Goal: Transaction & Acquisition: Download file/media

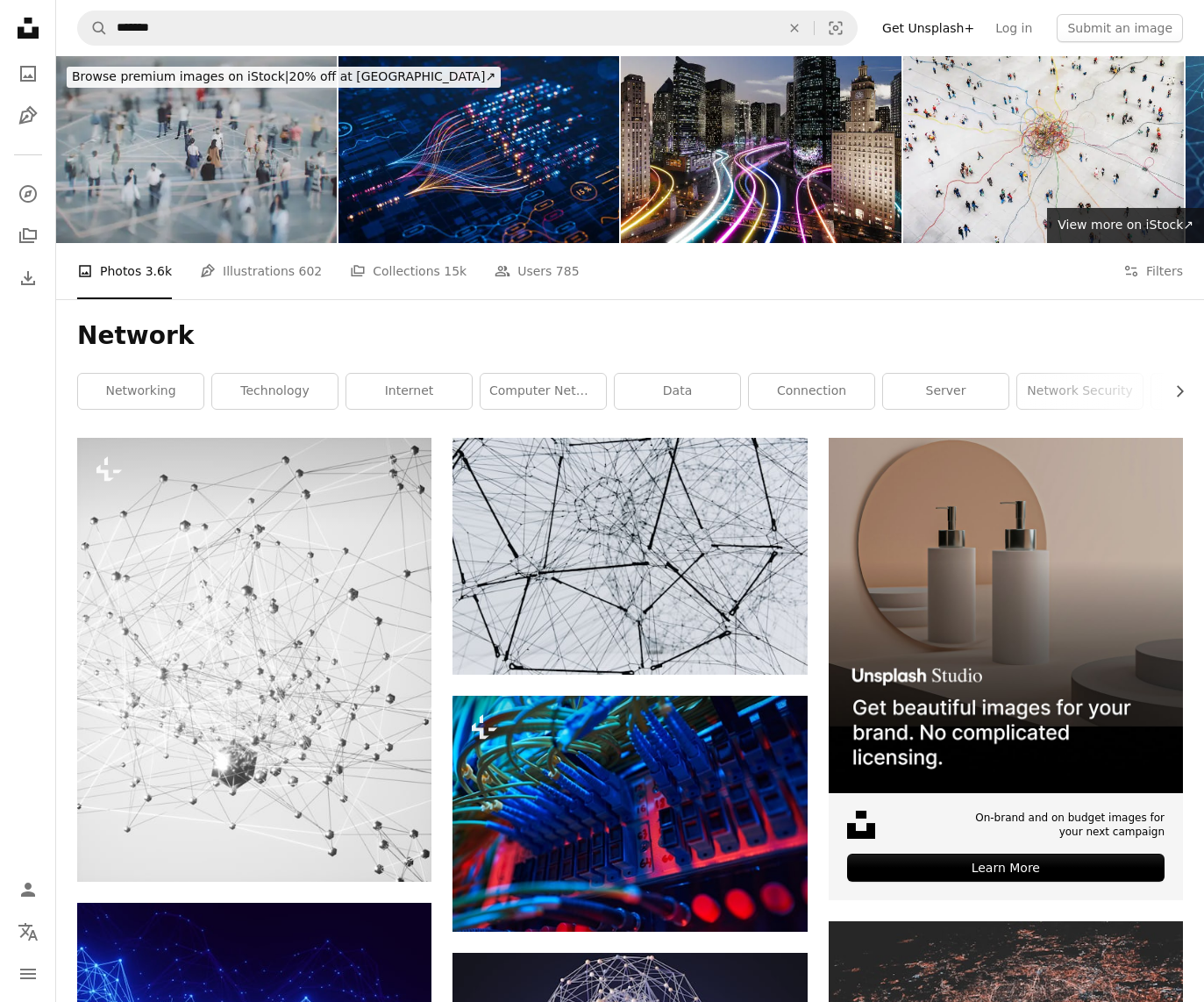
scroll to position [2147, 0]
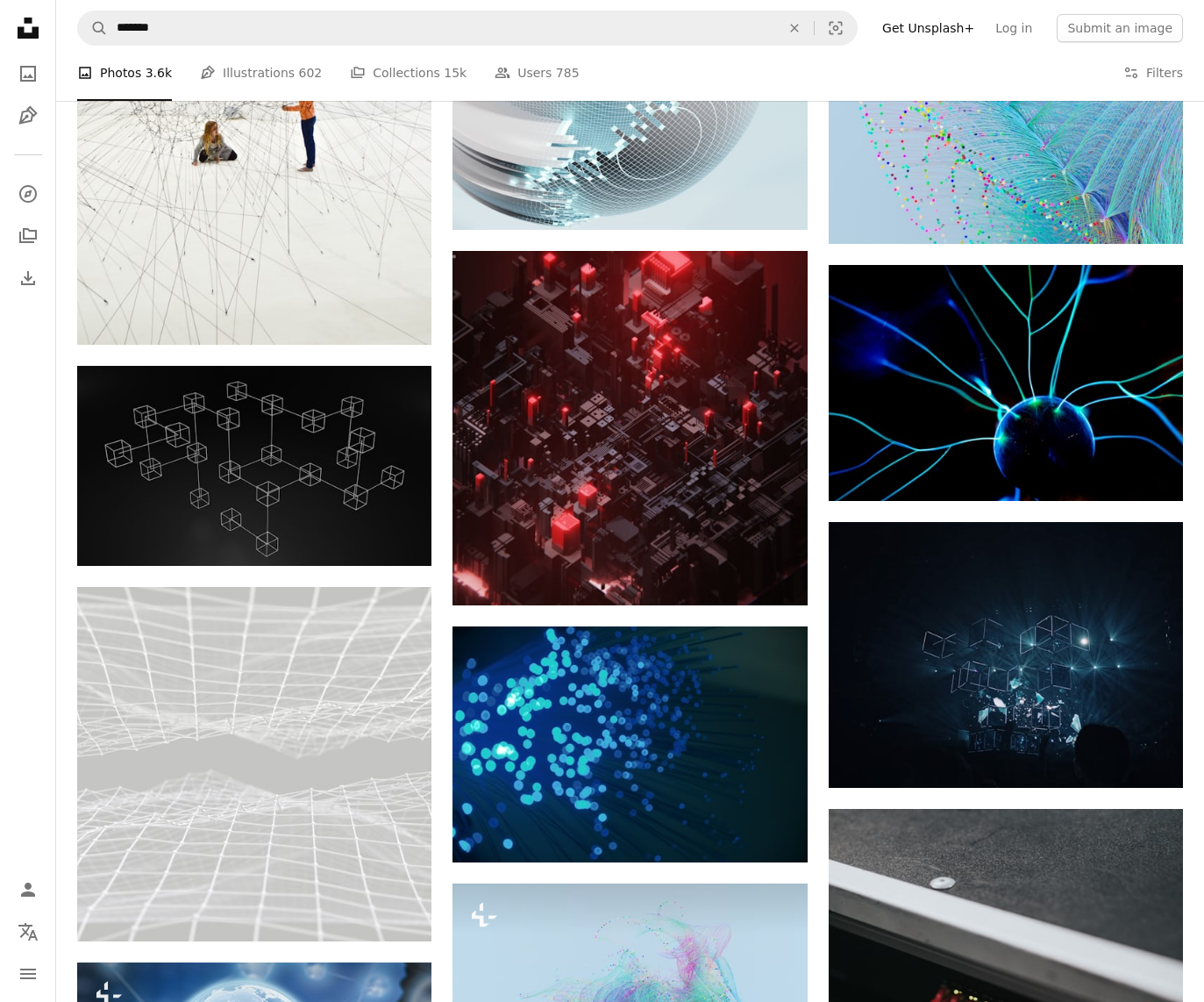
scroll to position [4651, 0]
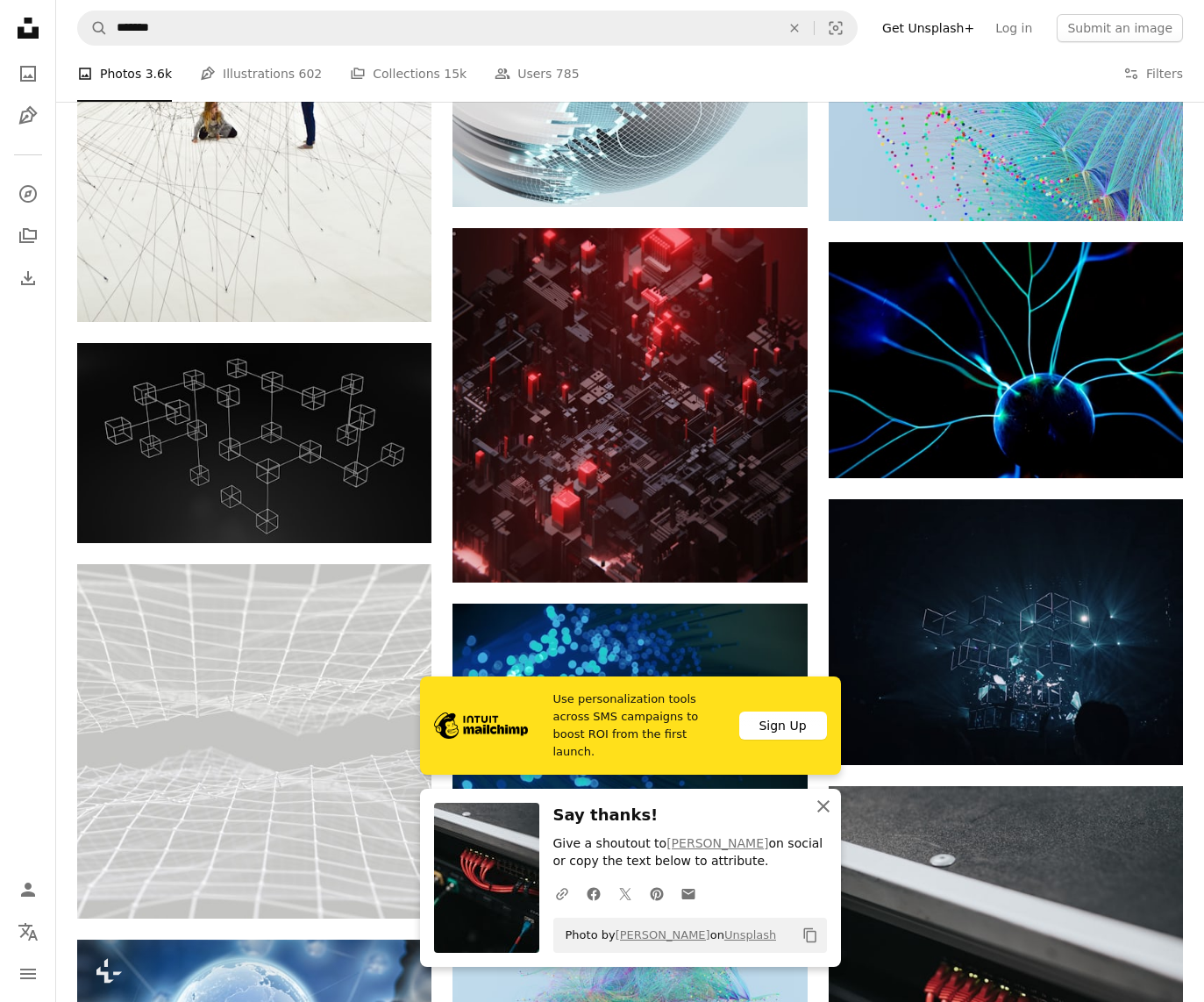
click at [827, 810] on icon "button" at bounding box center [824, 806] width 12 height 12
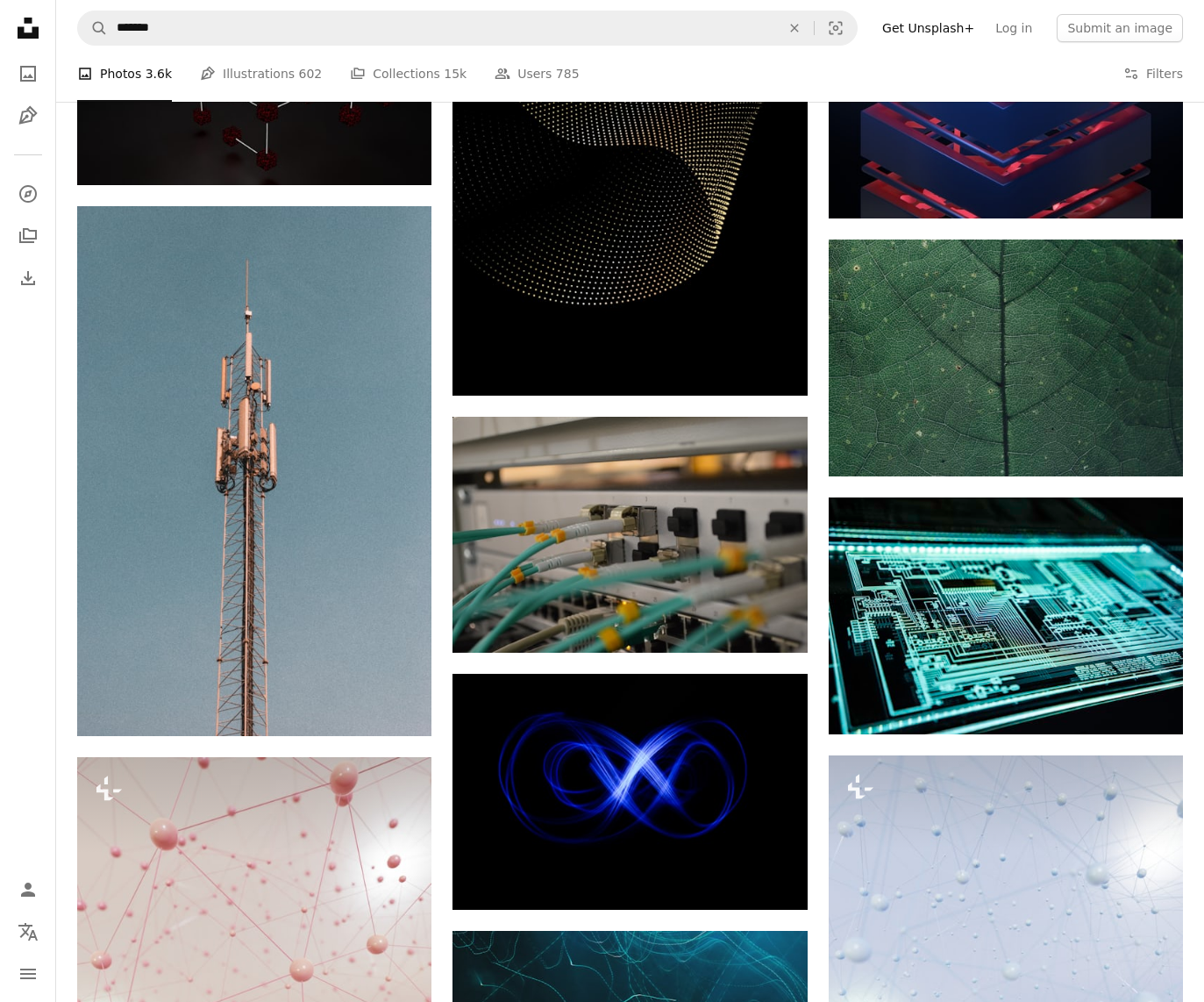
scroll to position [9841, 0]
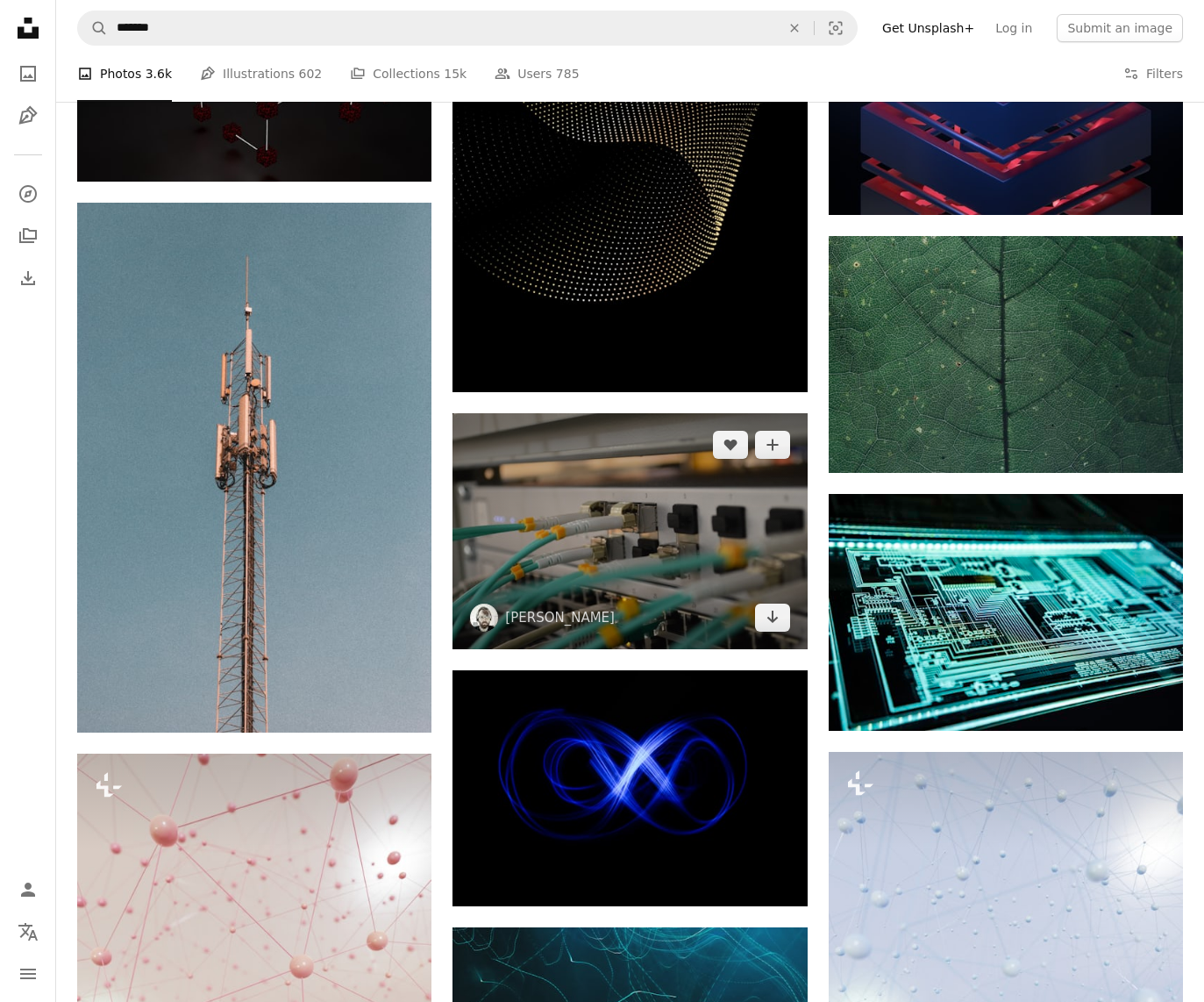
click at [716, 413] on img at bounding box center [630, 530] width 355 height 235
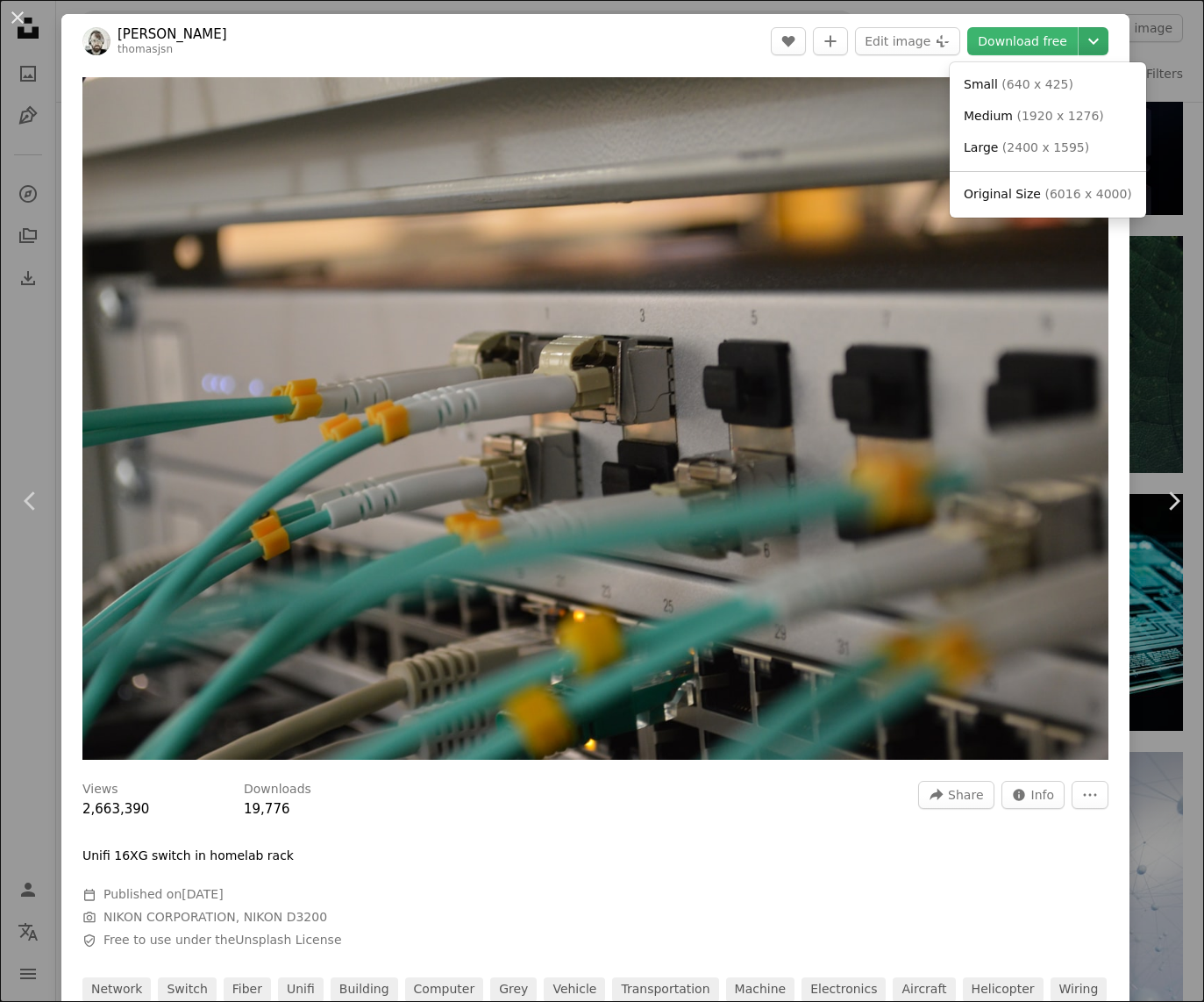
click at [1104, 47] on icon "Chevron down" at bounding box center [1094, 40] width 28 height 21
click at [1088, 111] on link "Medium ( 1920 x 1276 )" at bounding box center [1047, 116] width 182 height 32
